Goal: Transaction & Acquisition: Purchase product/service

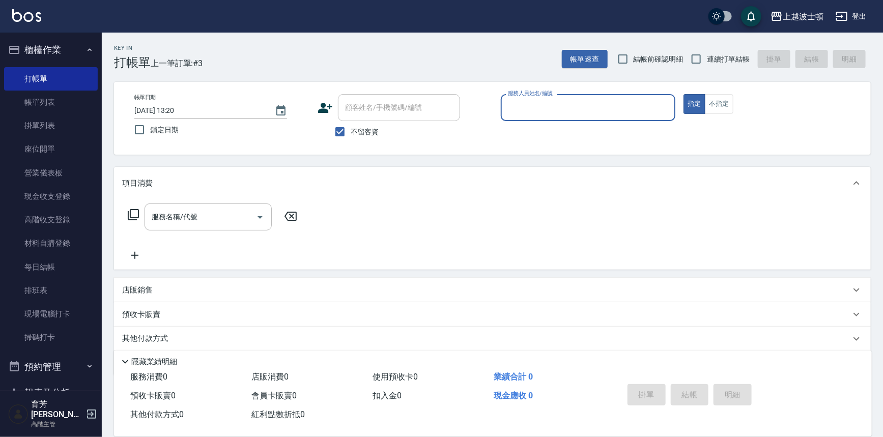
click at [535, 112] on input "服務人員姓名/編號" at bounding box center [588, 108] width 166 height 18
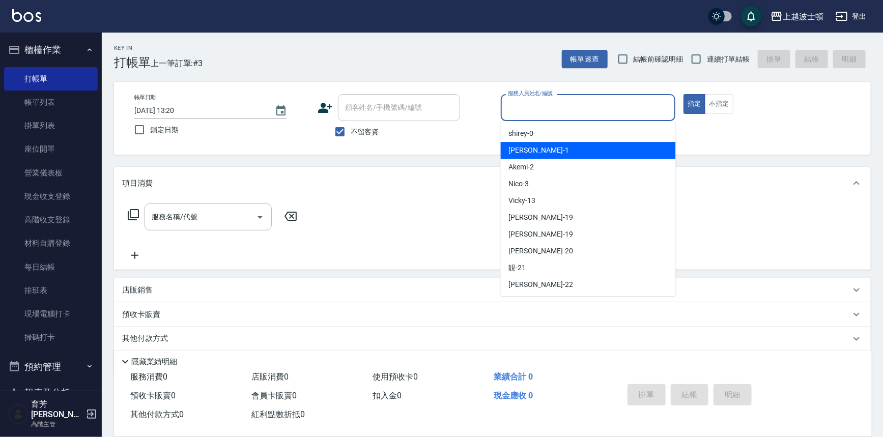
click at [527, 148] on span "[PERSON_NAME] -1" at bounding box center [539, 150] width 60 height 11
type input "[PERSON_NAME]-1"
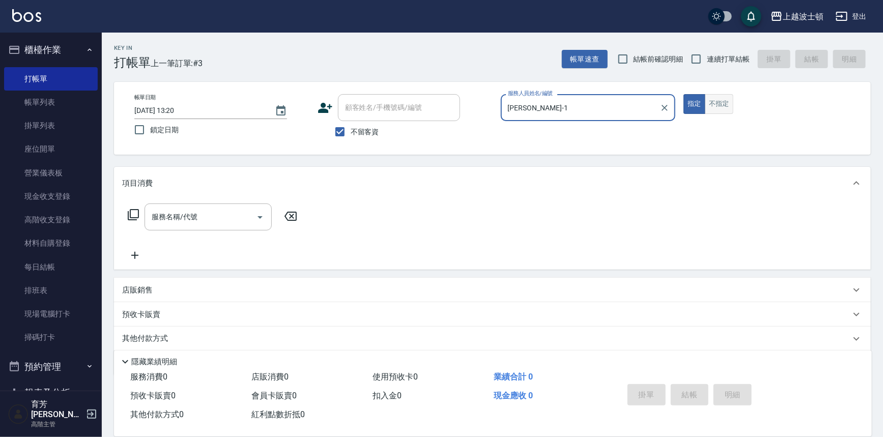
click at [710, 100] on button "不指定" at bounding box center [719, 104] width 29 height 20
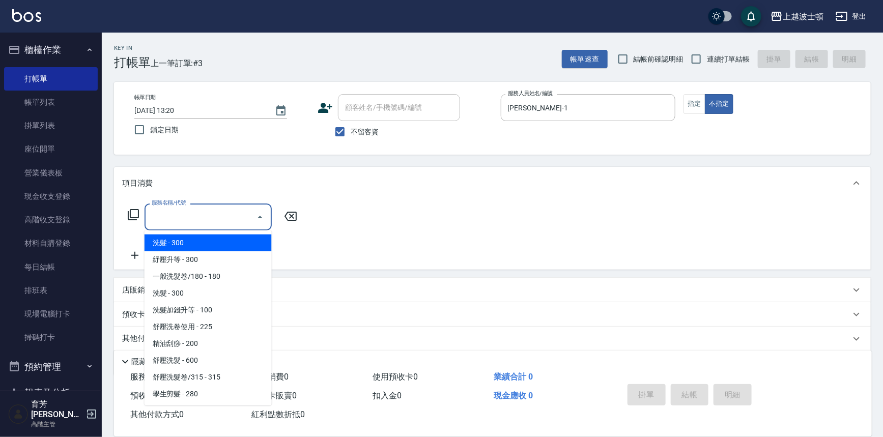
click at [201, 217] on input "服務名稱/代號" at bounding box center [200, 217] width 103 height 18
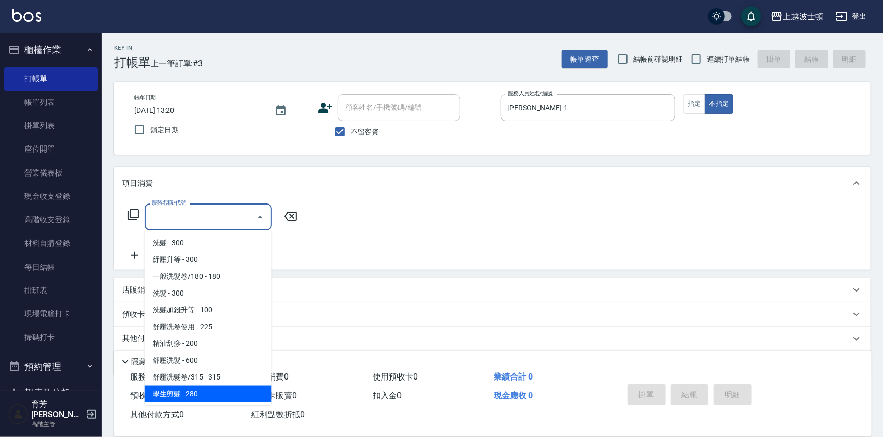
click at [179, 394] on span "學生剪髮 - 280" at bounding box center [208, 394] width 127 height 17
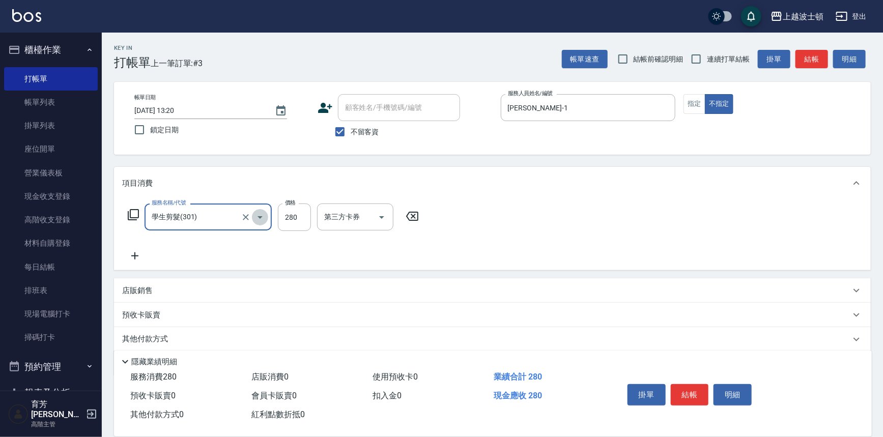
click at [260, 214] on icon "Open" at bounding box center [260, 217] width 12 height 12
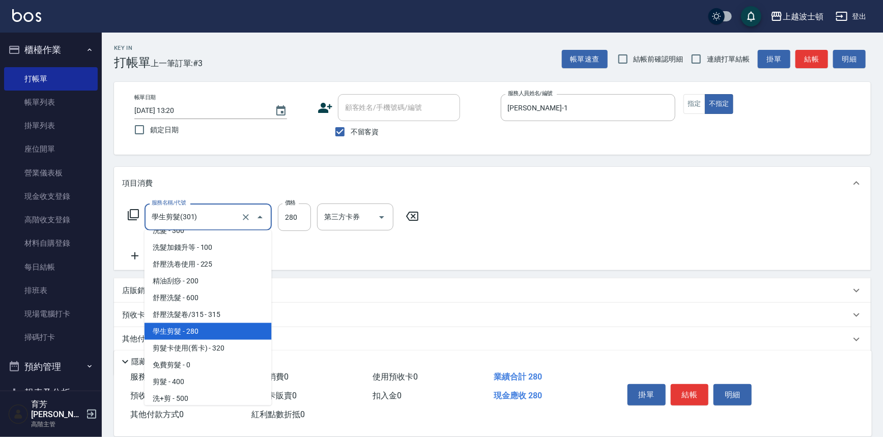
scroll to position [101, 0]
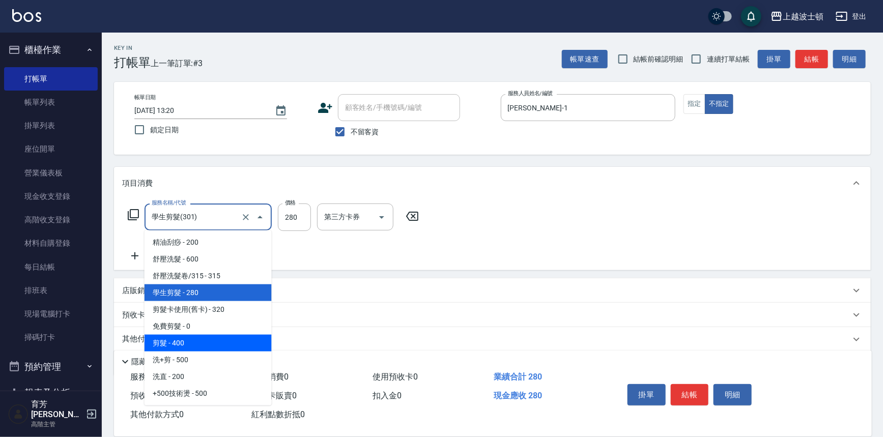
click at [215, 350] on span "剪髮 - 400" at bounding box center [208, 343] width 127 height 17
type input "剪髮(305)"
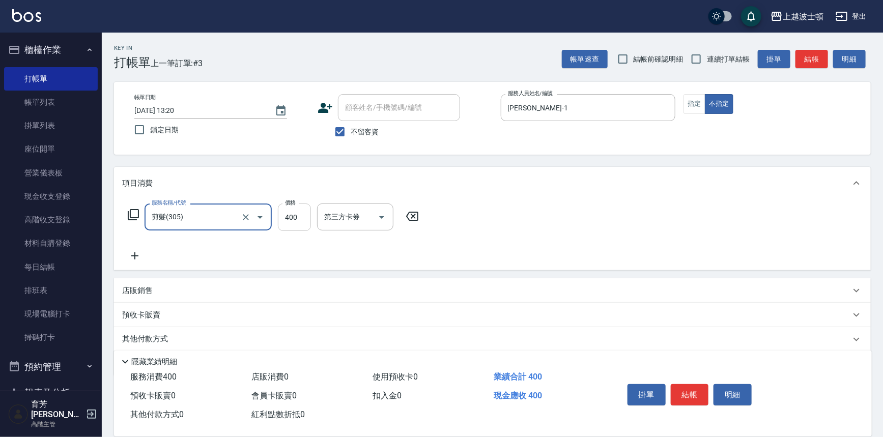
click at [298, 218] on input "400" at bounding box center [294, 217] width 33 height 27
type input "350"
click at [692, 391] on button "結帳" at bounding box center [690, 394] width 38 height 21
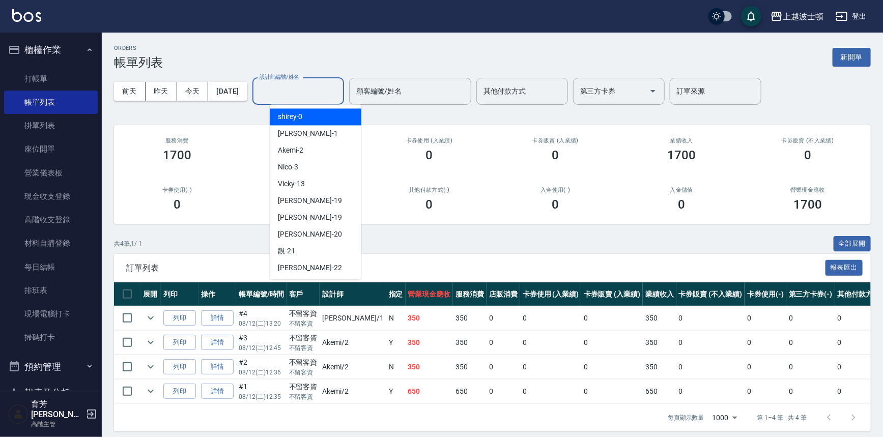
click at [294, 94] on input "設計師編號/姓名" at bounding box center [298, 91] width 82 height 18
click at [290, 137] on span "[PERSON_NAME] -1" at bounding box center [308, 133] width 60 height 11
type input "[PERSON_NAME]-1"
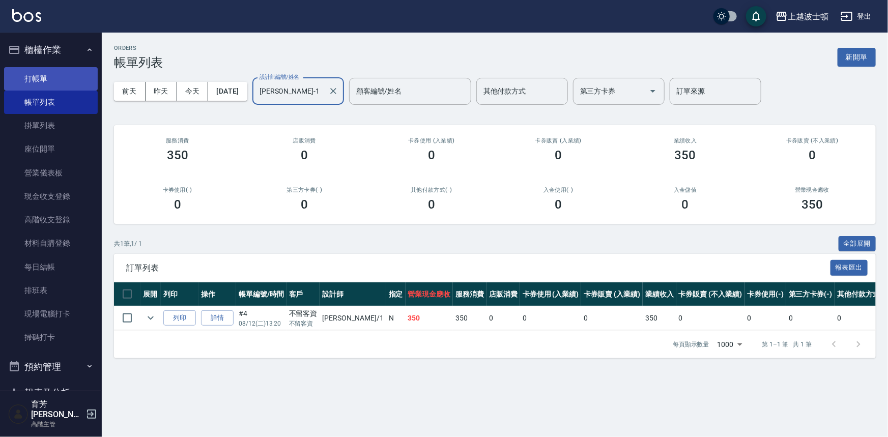
click at [27, 70] on link "打帳單" at bounding box center [51, 78] width 94 height 23
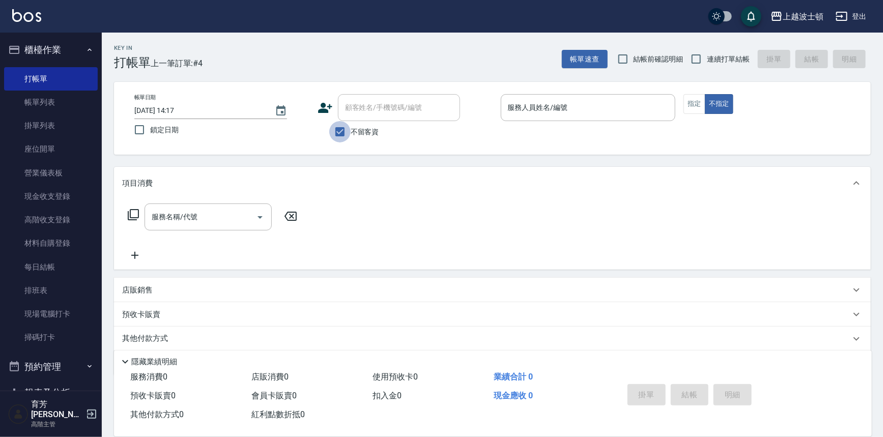
click at [337, 127] on input "不留客資" at bounding box center [339, 131] width 21 height 21
checkbox input "false"
click at [359, 108] on input "顧客姓名/手機號碼/編號" at bounding box center [392, 108] width 98 height 18
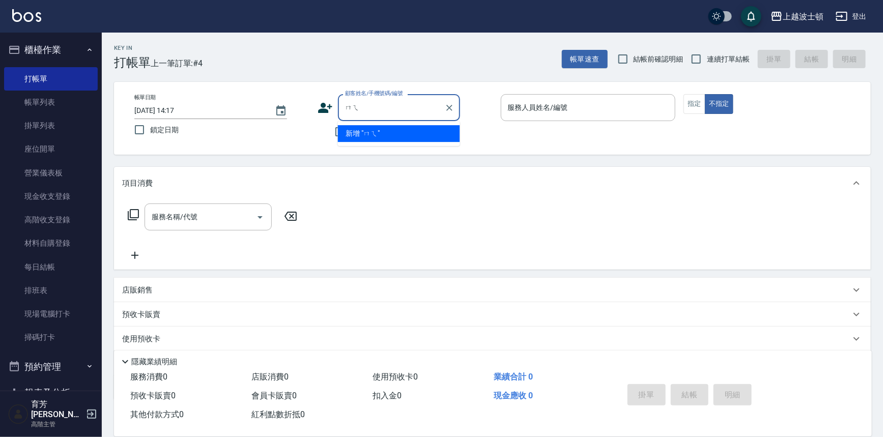
type input "沒"
type input "每"
type input "沒"
type input "每"
type input "沒"
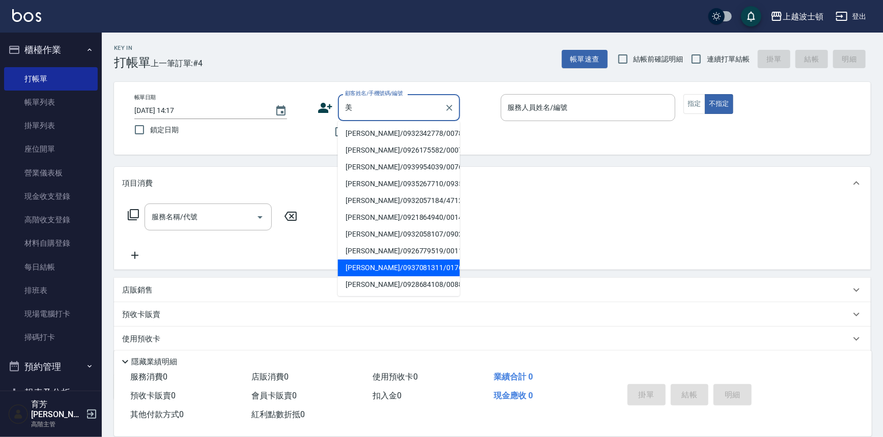
click at [392, 261] on li "[PERSON_NAME]/0937081311/01765" at bounding box center [399, 268] width 122 height 17
type input "[PERSON_NAME]/0937081311/01765"
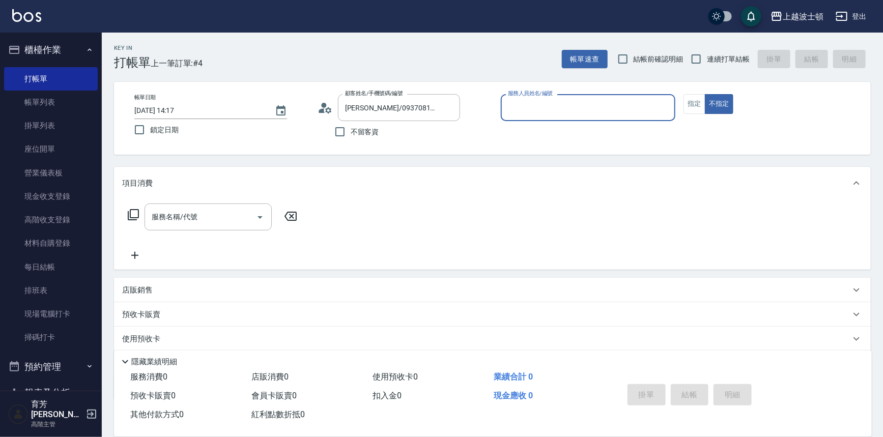
type input "[PERSON_NAME]-1"
click at [699, 101] on button "指定" at bounding box center [694, 104] width 22 height 20
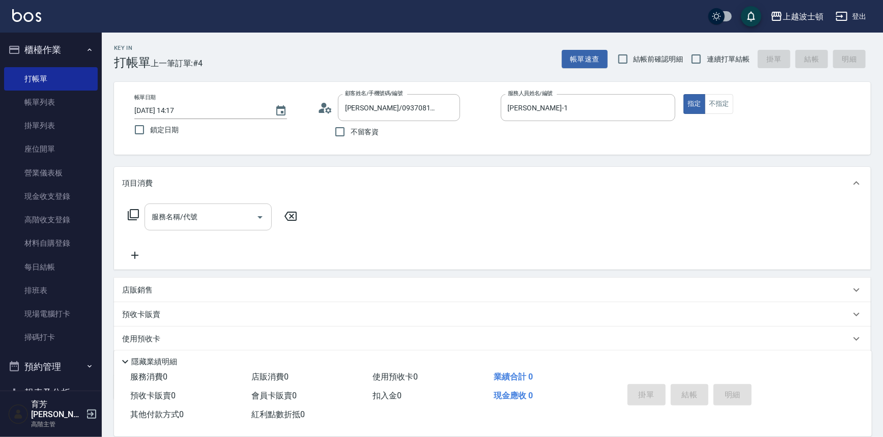
click at [198, 220] on input "服務名稱/代號" at bounding box center [200, 217] width 103 height 18
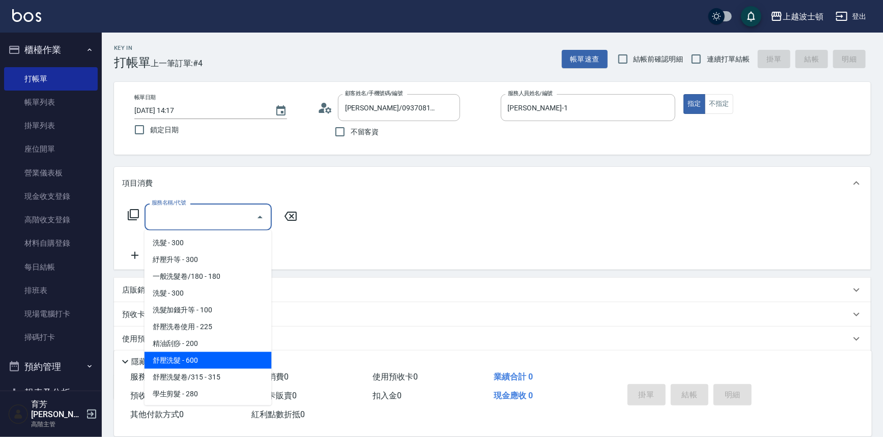
click at [200, 357] on span "舒壓洗髮 - 600" at bounding box center [208, 360] width 127 height 17
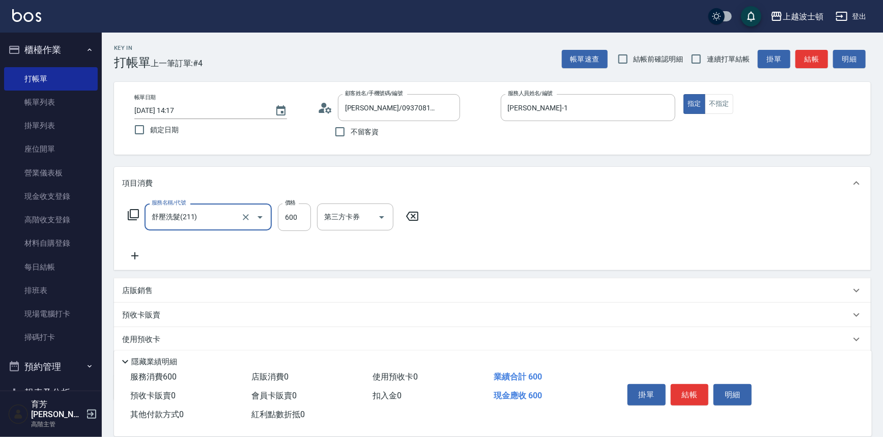
type input "舒壓洗髮(211)"
click at [135, 252] on icon at bounding box center [134, 256] width 25 height 12
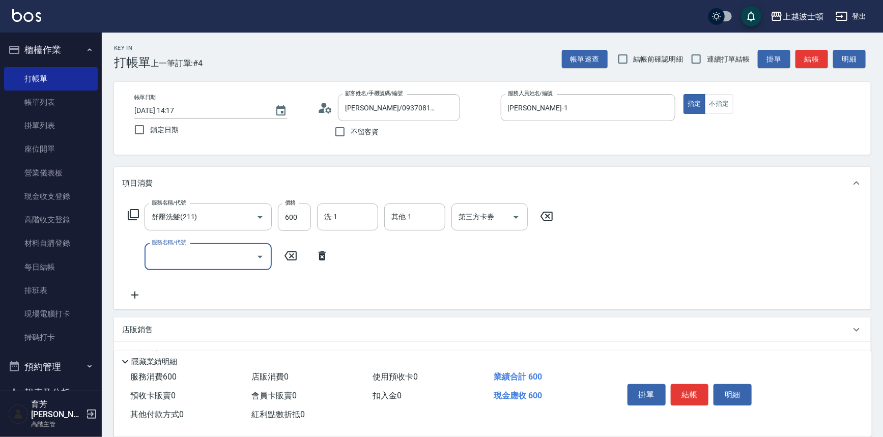
drag, startPoint x: 191, startPoint y: 262, endPoint x: 192, endPoint y: 254, distance: 7.3
click at [192, 254] on input "服務名稱/代號" at bounding box center [200, 257] width 103 height 18
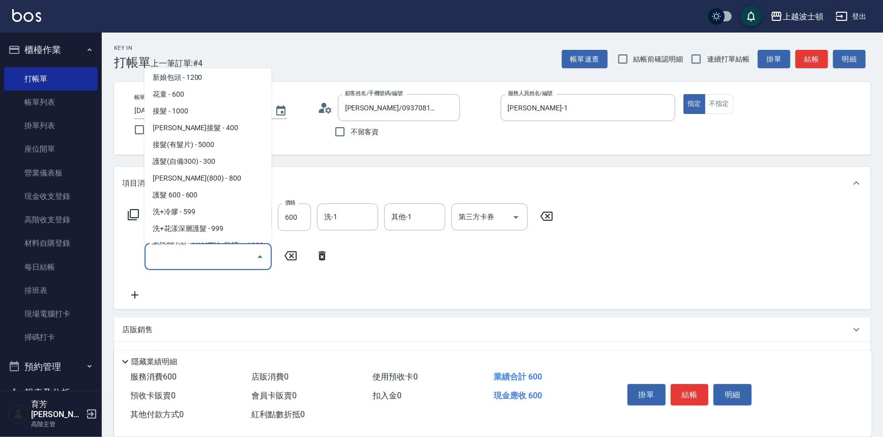
scroll to position [618, 0]
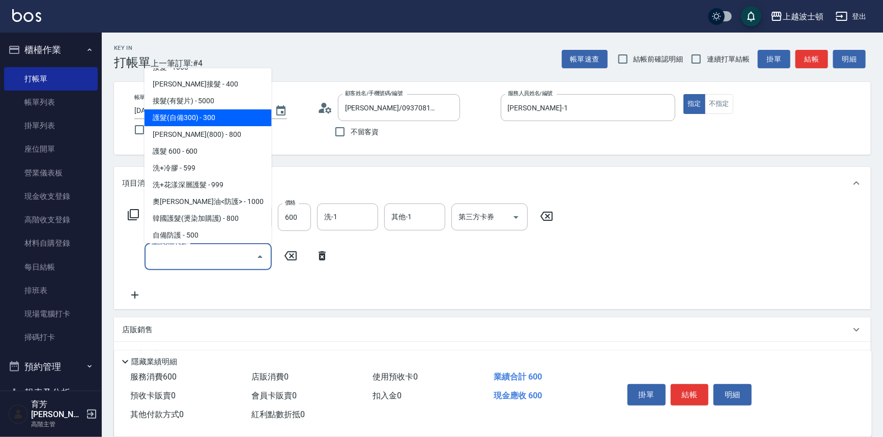
click at [240, 124] on span "護髮(自備300) - 300" at bounding box center [208, 117] width 127 height 17
type input "護髮(自備300)(701)"
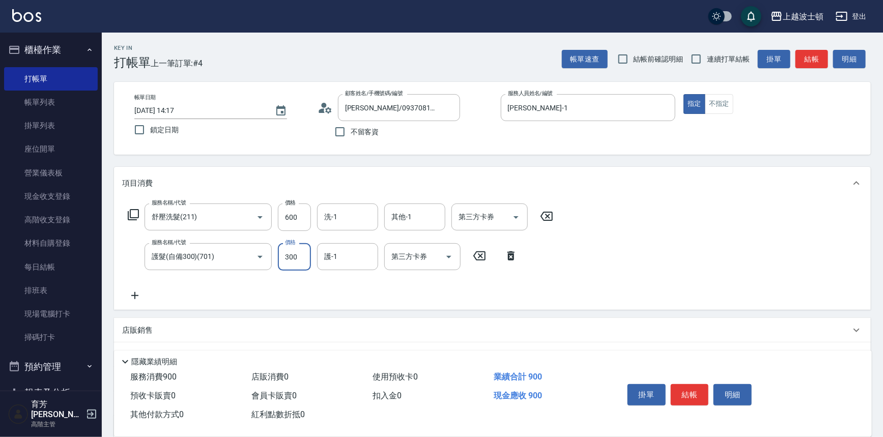
click at [287, 258] on input "300" at bounding box center [294, 256] width 33 height 27
type input "200"
click at [292, 211] on input "600" at bounding box center [294, 217] width 33 height 27
type input "540"
click at [341, 218] on input "洗-1" at bounding box center [348, 217] width 52 height 18
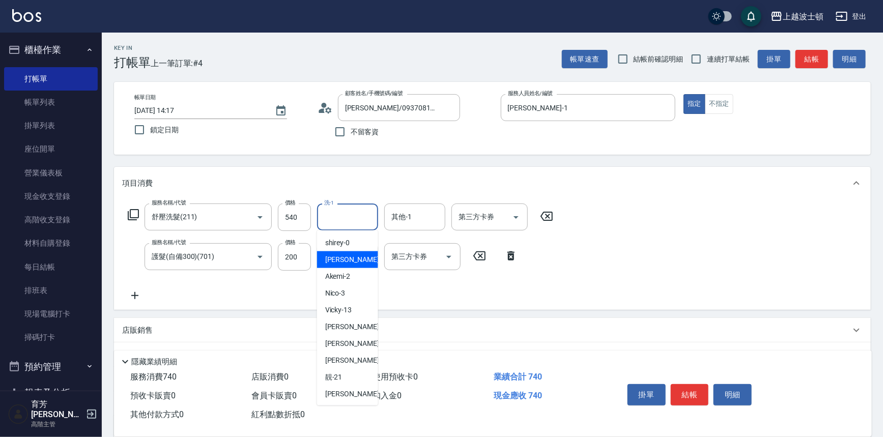
click at [341, 257] on span "[PERSON_NAME] -1" at bounding box center [355, 259] width 60 height 11
type input "[PERSON_NAME]-1"
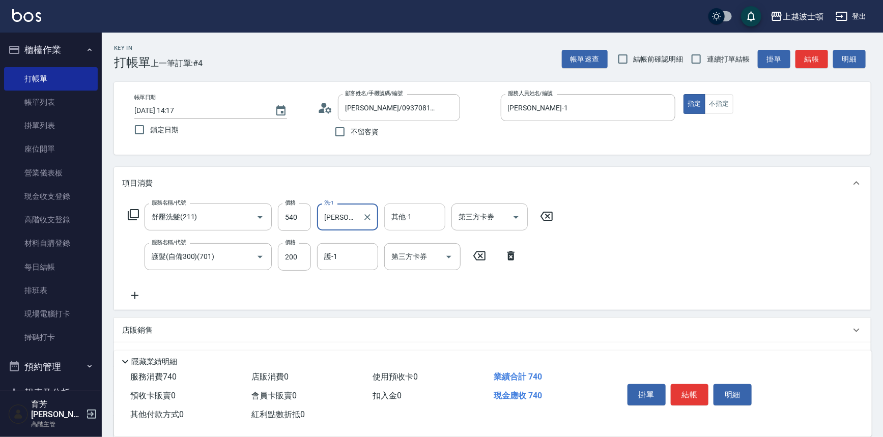
click at [407, 219] on input "其他-1" at bounding box center [415, 217] width 52 height 18
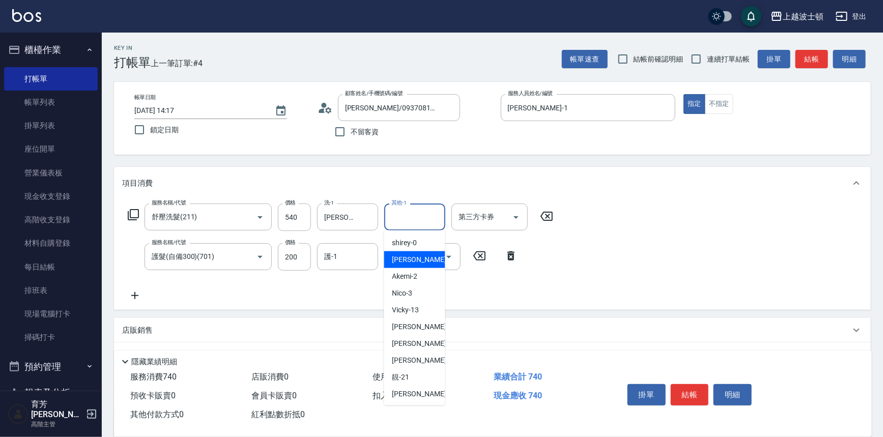
click at [407, 255] on span "[PERSON_NAME] -1" at bounding box center [422, 259] width 60 height 11
type input "[PERSON_NAME]-1"
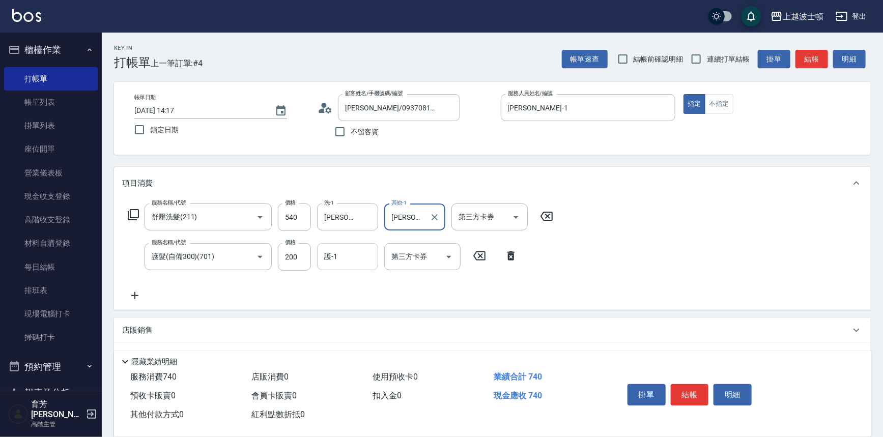
click at [341, 258] on input "護-1" at bounding box center [348, 257] width 52 height 18
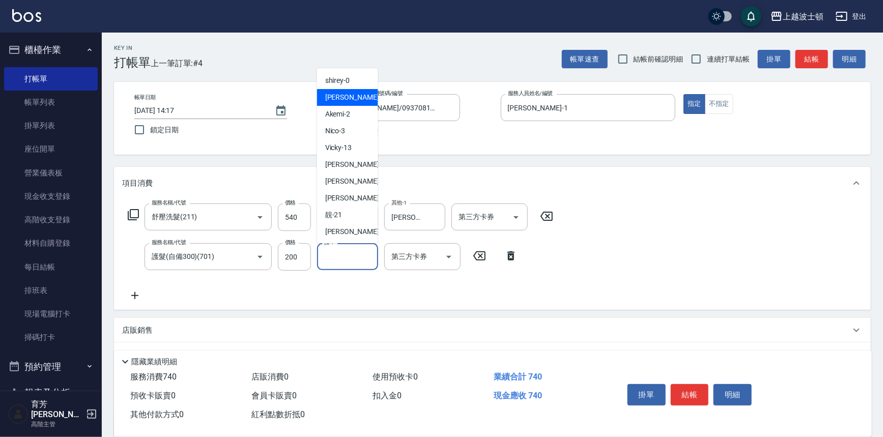
click at [348, 104] on div "[PERSON_NAME] -1" at bounding box center [347, 97] width 61 height 17
type input "[PERSON_NAME]-1"
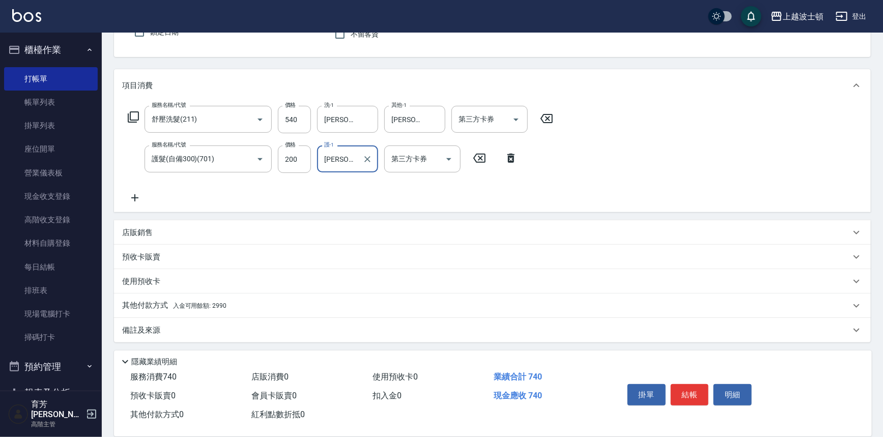
scroll to position [98, 0]
click at [218, 300] on p "其他付款方式 入金可用餘額: 2990" at bounding box center [174, 305] width 104 height 11
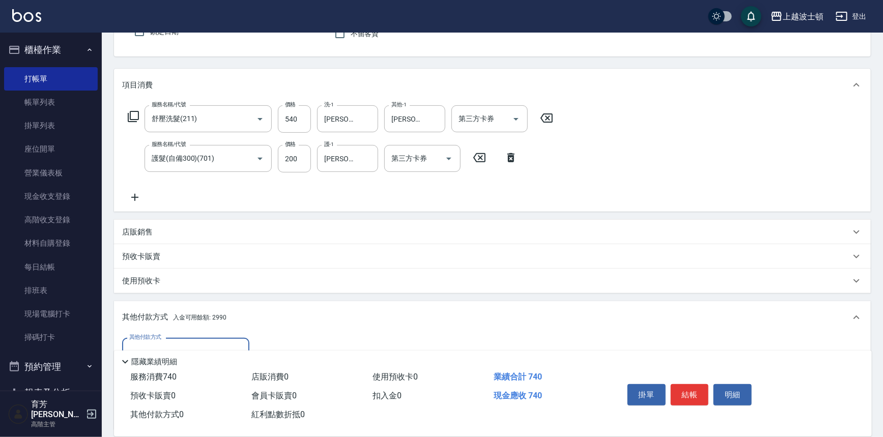
scroll to position [218, 0]
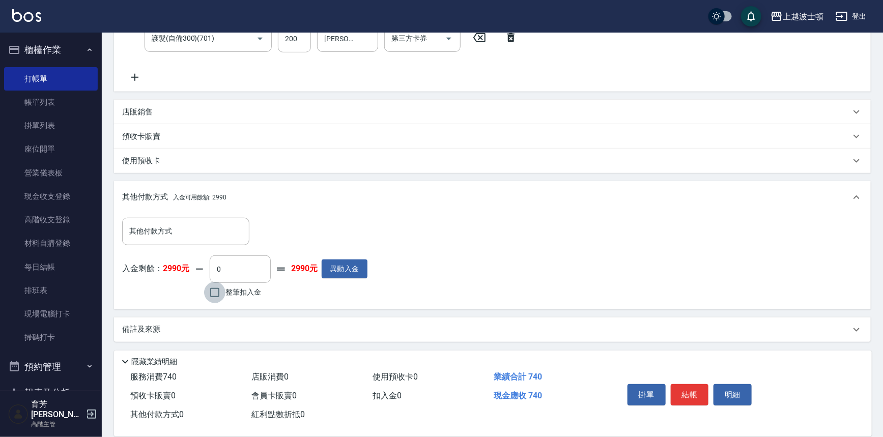
click at [213, 288] on input "整筆扣入金" at bounding box center [214, 292] width 21 height 21
checkbox input "true"
type input "740"
click at [682, 389] on button "結帳" at bounding box center [690, 394] width 38 height 21
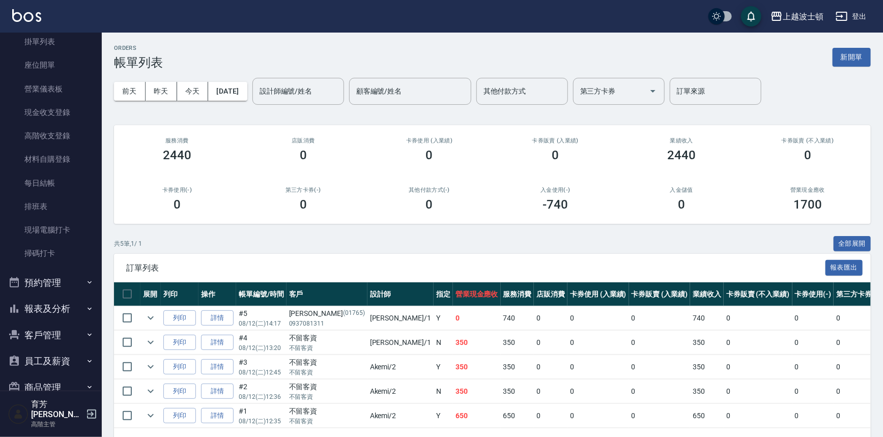
scroll to position [149, 0]
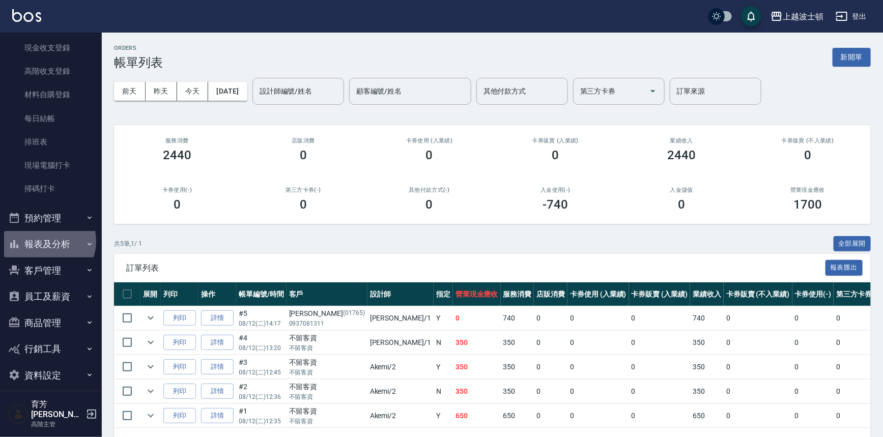
click at [47, 241] on button "報表及分析" at bounding box center [51, 244] width 94 height 26
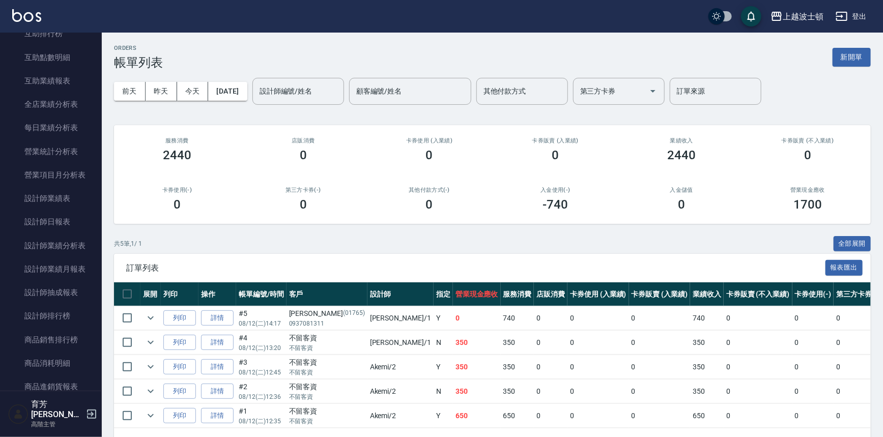
scroll to position [555, 0]
click at [41, 218] on link "設計師日報表" at bounding box center [51, 219] width 94 height 23
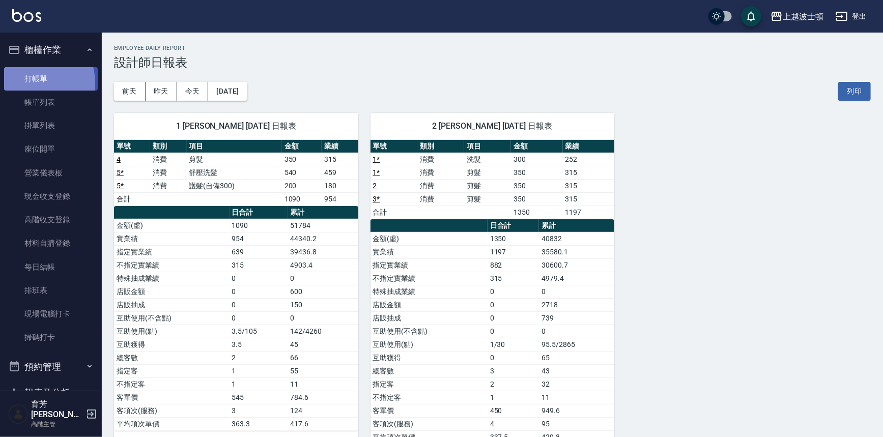
click at [34, 82] on link "打帳單" at bounding box center [51, 78] width 94 height 23
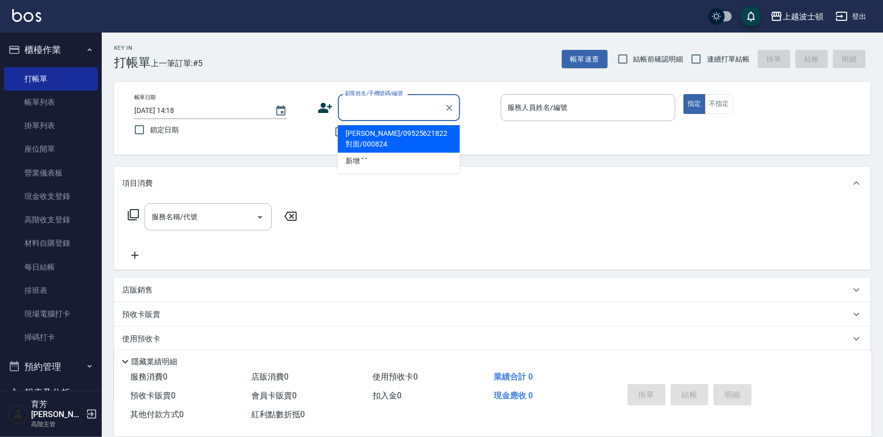
click at [355, 102] on input "顧客姓名/手機號碼/編號" at bounding box center [392, 108] width 98 height 18
type input "[PERSON_NAME]"
click at [393, 103] on input "[PERSON_NAME]" at bounding box center [392, 108] width 98 height 18
click at [444, 111] on icon "Clear" at bounding box center [449, 108] width 10 height 10
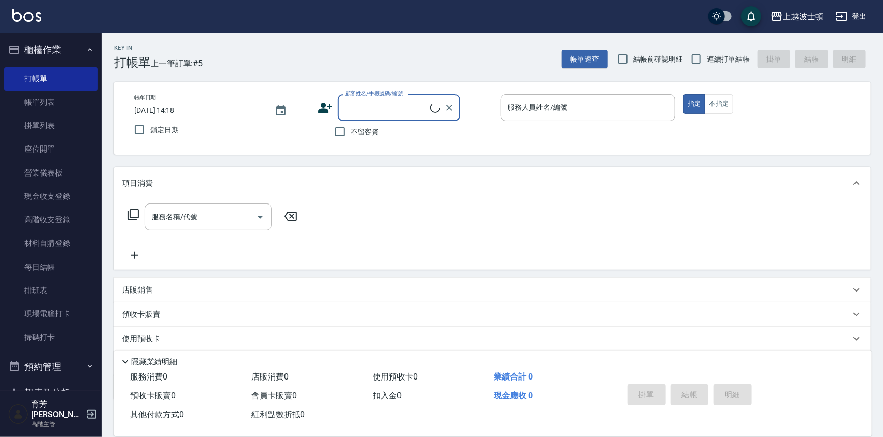
click at [349, 102] on input "顧客姓名/手機號碼/編號" at bounding box center [387, 108] width 88 height 18
type input "[PERSON_NAME]"
click at [364, 105] on input "[PERSON_NAME]" at bounding box center [392, 108] width 98 height 18
click at [444, 106] on icon "Clear" at bounding box center [449, 108] width 10 height 10
click at [351, 109] on input "顧客姓名/手機號碼/編號" at bounding box center [392, 108] width 98 height 18
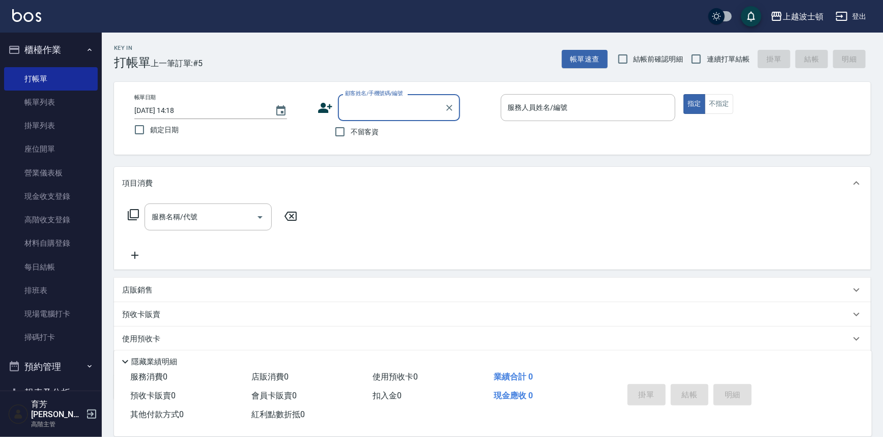
click at [351, 109] on input "顧客姓名/手機號碼/編號" at bounding box center [392, 108] width 98 height 18
type input "蔡"
